Goal: Task Accomplishment & Management: Use online tool/utility

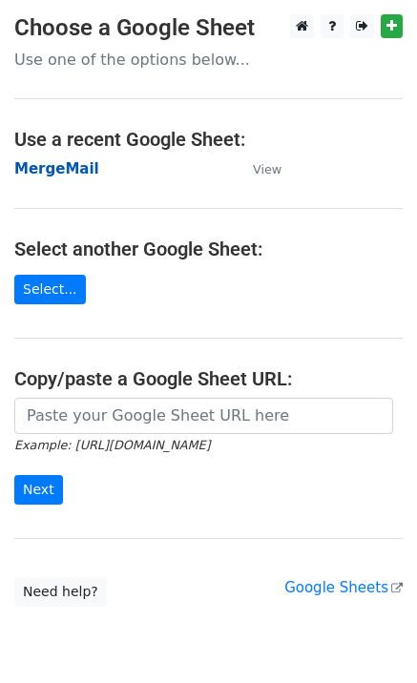
click at [78, 177] on strong "MergeMail" at bounding box center [56, 168] width 85 height 17
click at [56, 169] on strong "MergeMail" at bounding box center [56, 168] width 85 height 17
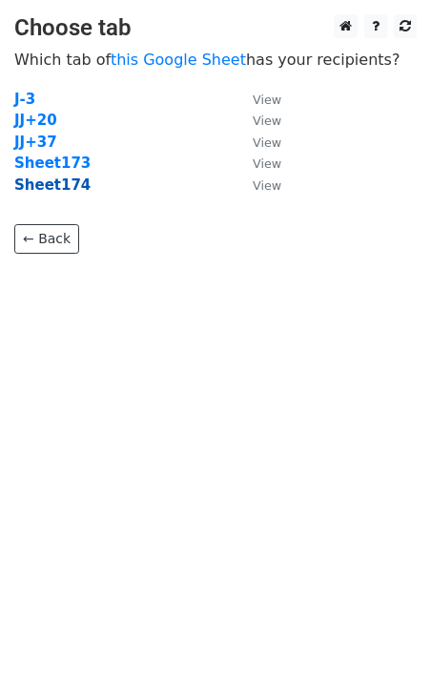
click at [69, 188] on strong "Sheet174" at bounding box center [52, 185] width 76 height 17
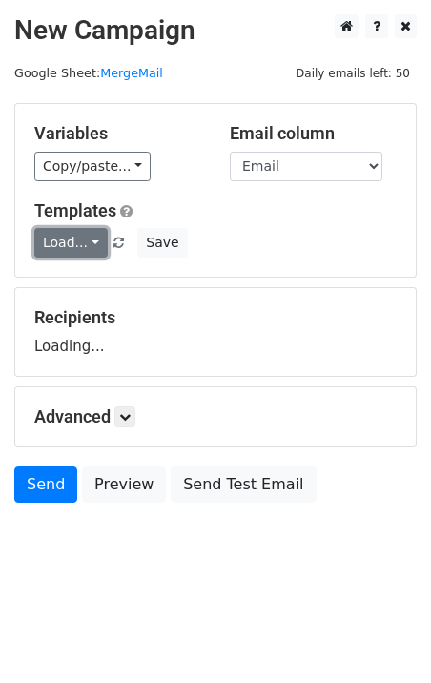
click at [66, 257] on link "Load..." at bounding box center [70, 243] width 73 height 30
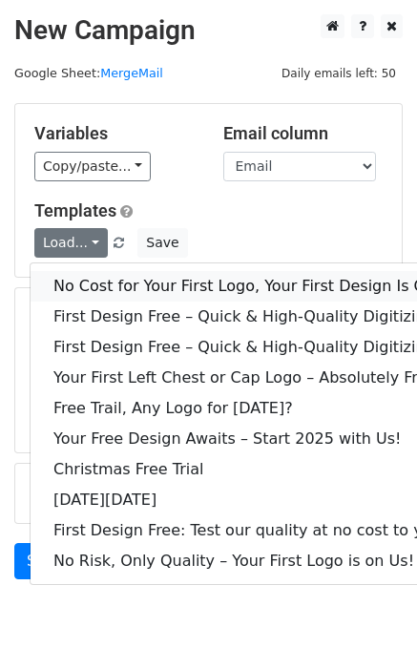
click at [128, 286] on link "No Cost for Your First Logo, Your First Design Is On Us!" at bounding box center [260, 286] width 458 height 31
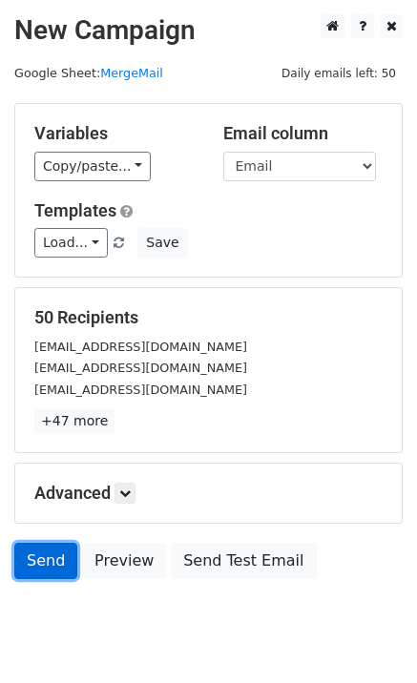
click at [44, 574] on link "Send" at bounding box center [45, 561] width 63 height 36
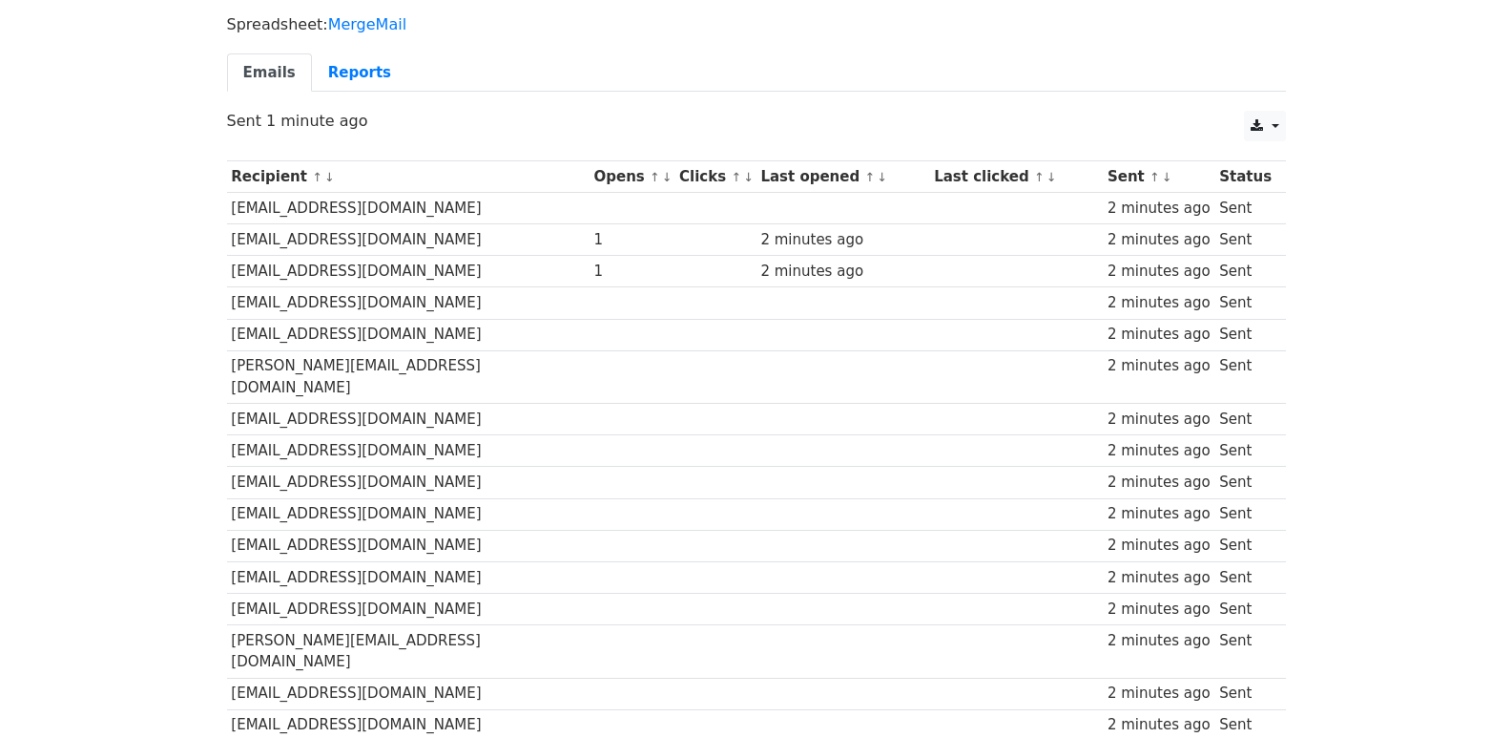
scroll to position [1328, 0]
